Goal: Task Accomplishment & Management: Use online tool/utility

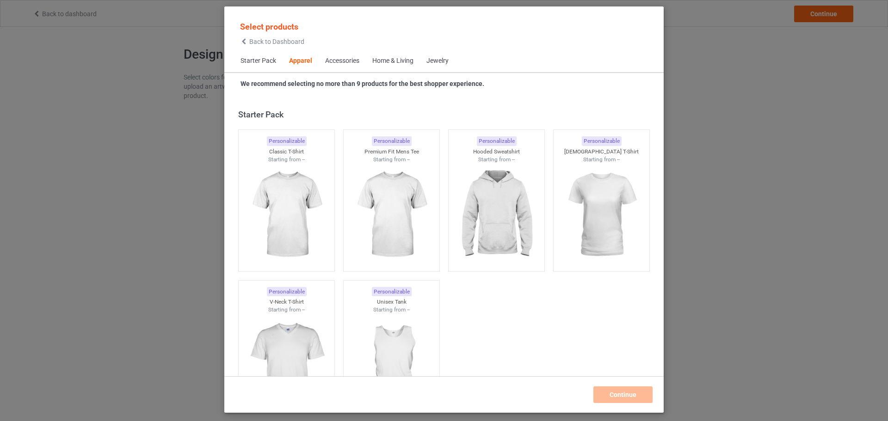
scroll to position [344, 0]
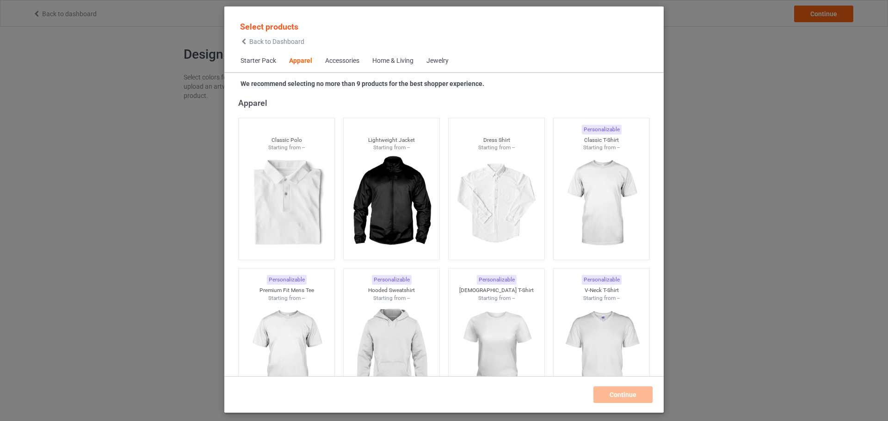
click at [389, 62] on div "Home & Living" at bounding box center [392, 60] width 41 height 9
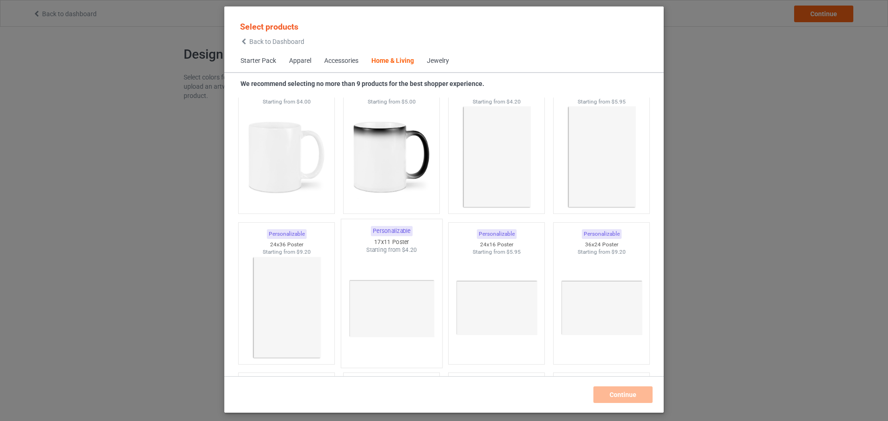
scroll to position [4169, 0]
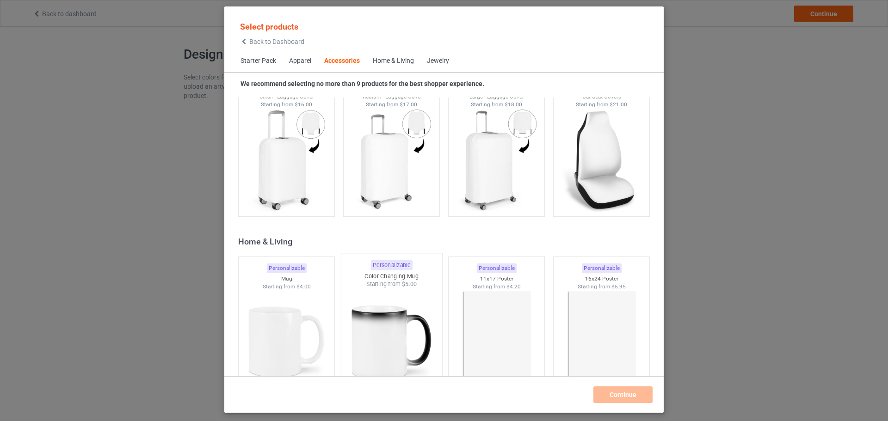
scroll to position [3892, 0]
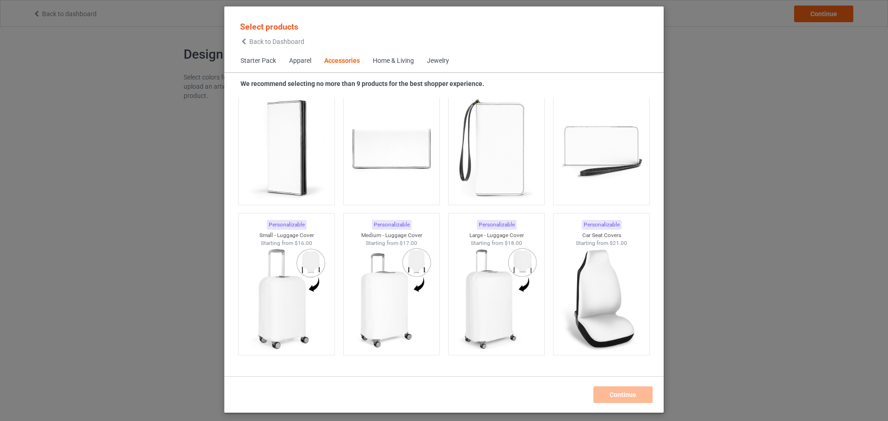
click at [390, 64] on div "Home & Living" at bounding box center [393, 60] width 41 height 9
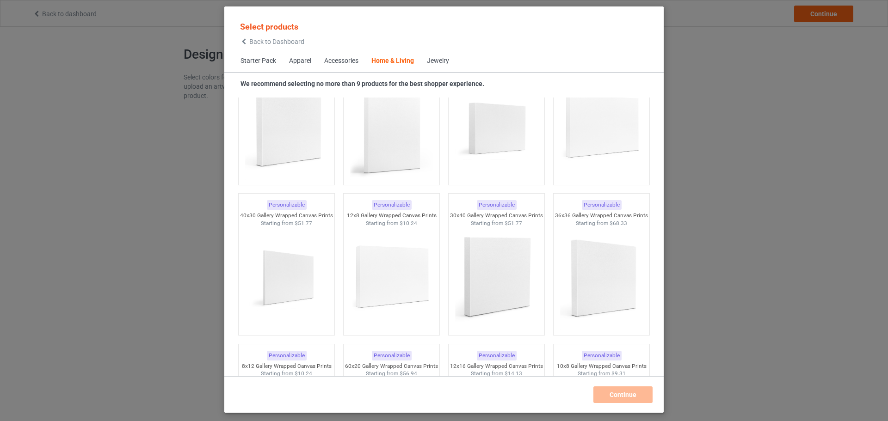
scroll to position [7914, 0]
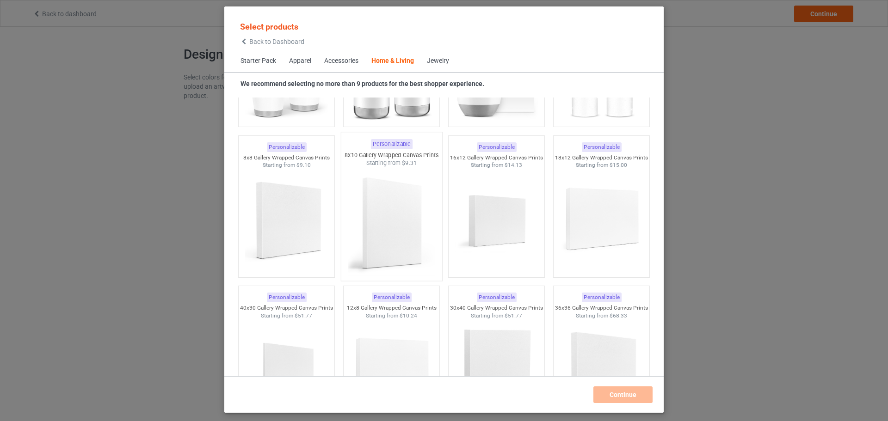
click at [392, 216] on img at bounding box center [391, 221] width 87 height 109
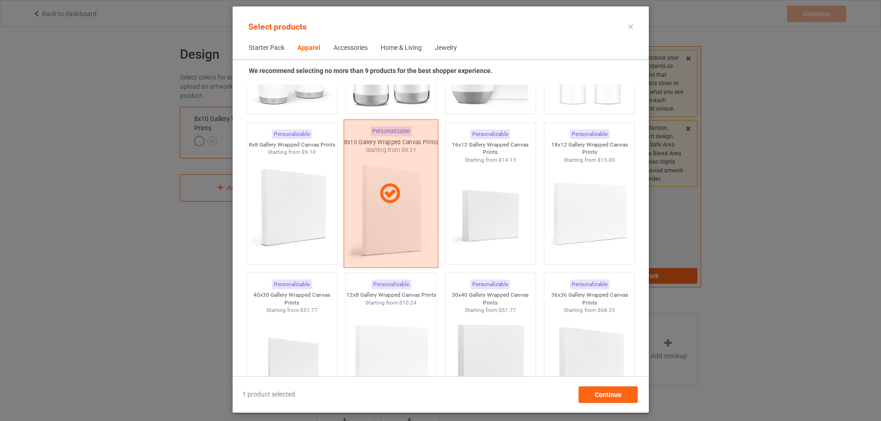
click at [383, 213] on div at bounding box center [390, 193] width 95 height 148
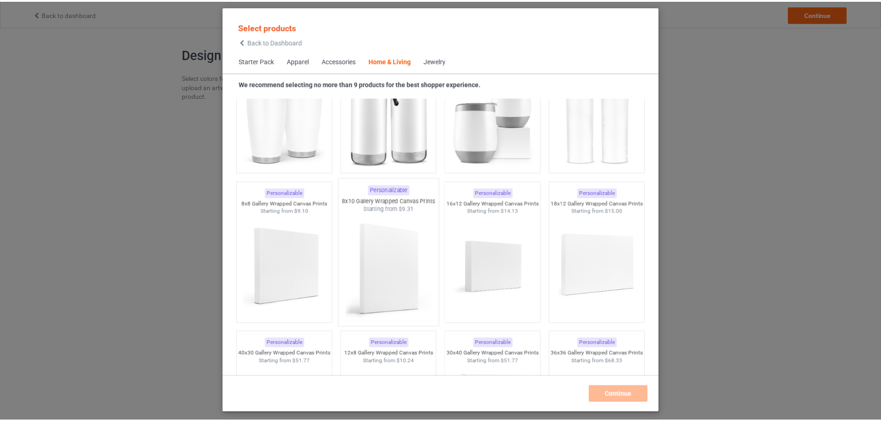
scroll to position [7868, 0]
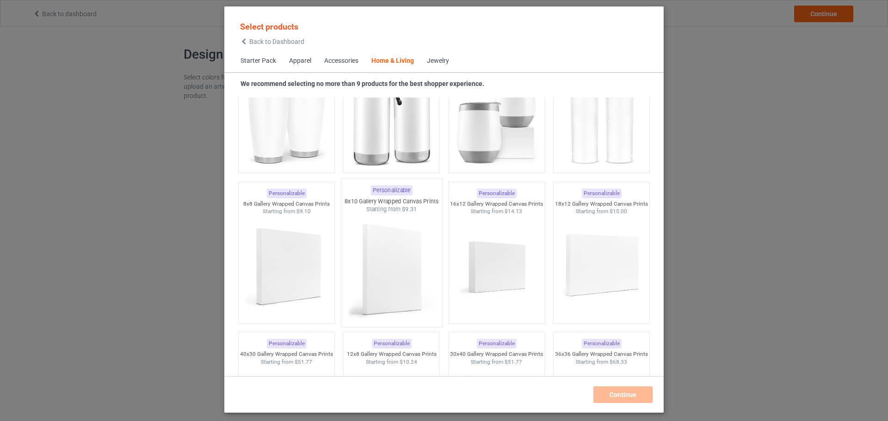
click at [381, 238] on img at bounding box center [391, 268] width 87 height 109
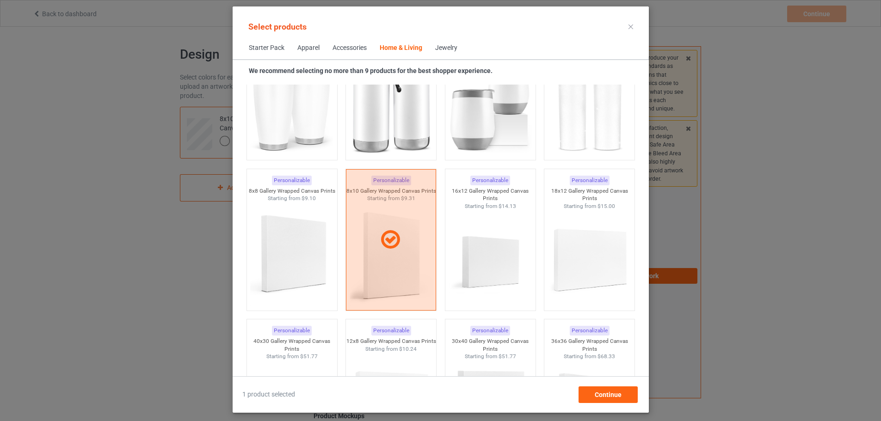
click at [123, 63] on div "Select products Starter Pack Apparel Accessories Home & Living Jewelry We recom…" at bounding box center [440, 210] width 881 height 421
click at [633, 26] on icon at bounding box center [630, 27] width 5 height 5
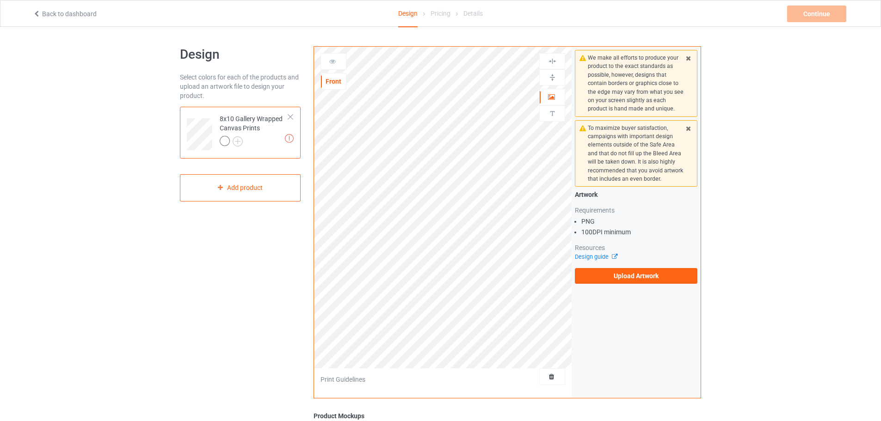
click at [41, 14] on link "Back to dashboard" at bounding box center [65, 13] width 64 height 7
